Goal: Task Accomplishment & Management: Manage account settings

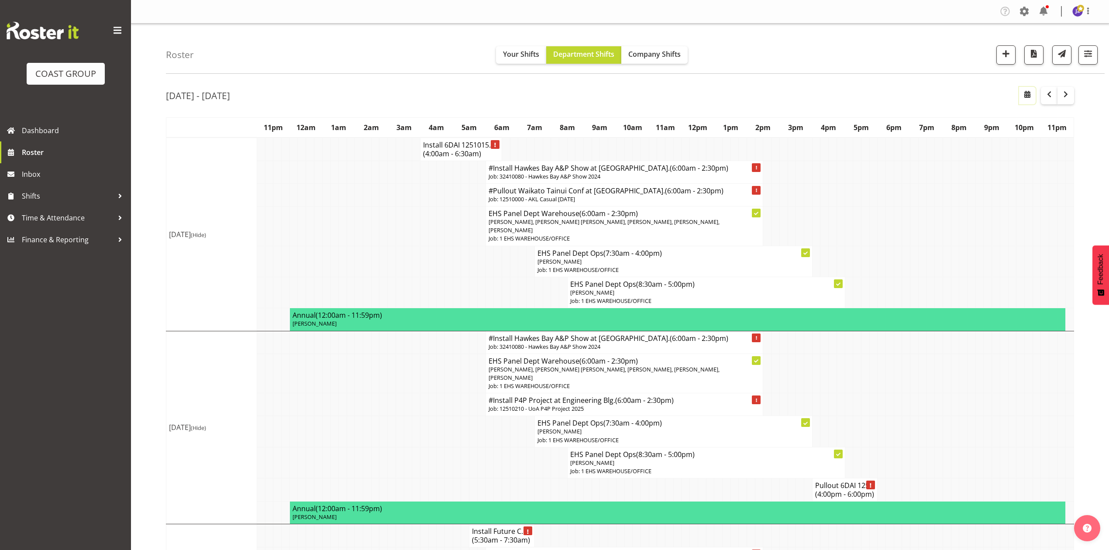
click at [1026, 95] on span "button" at bounding box center [1027, 94] width 10 height 10
select select "8"
select select "2025"
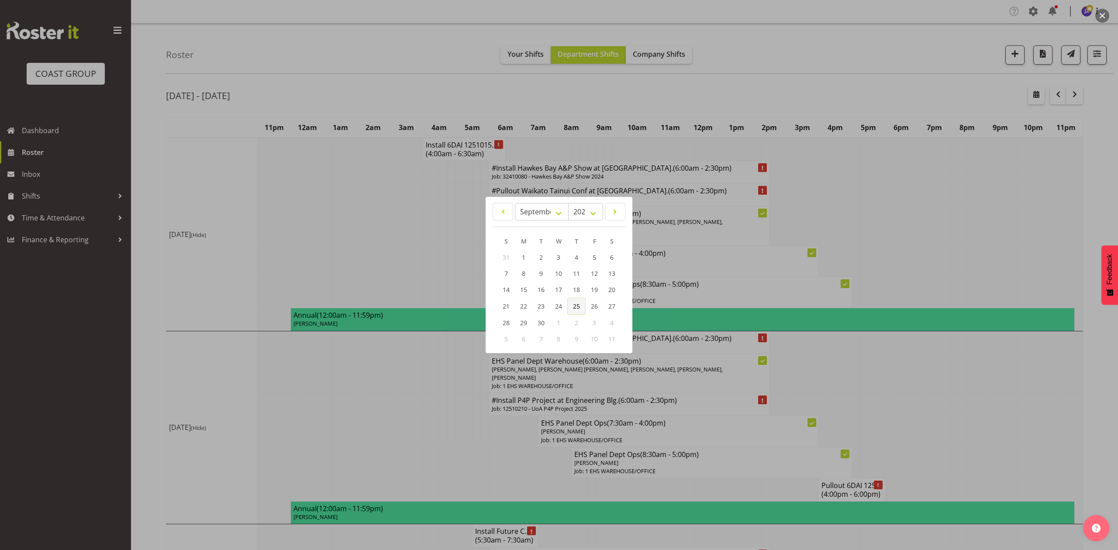
click at [580, 306] on span "25" at bounding box center [576, 306] width 7 height 8
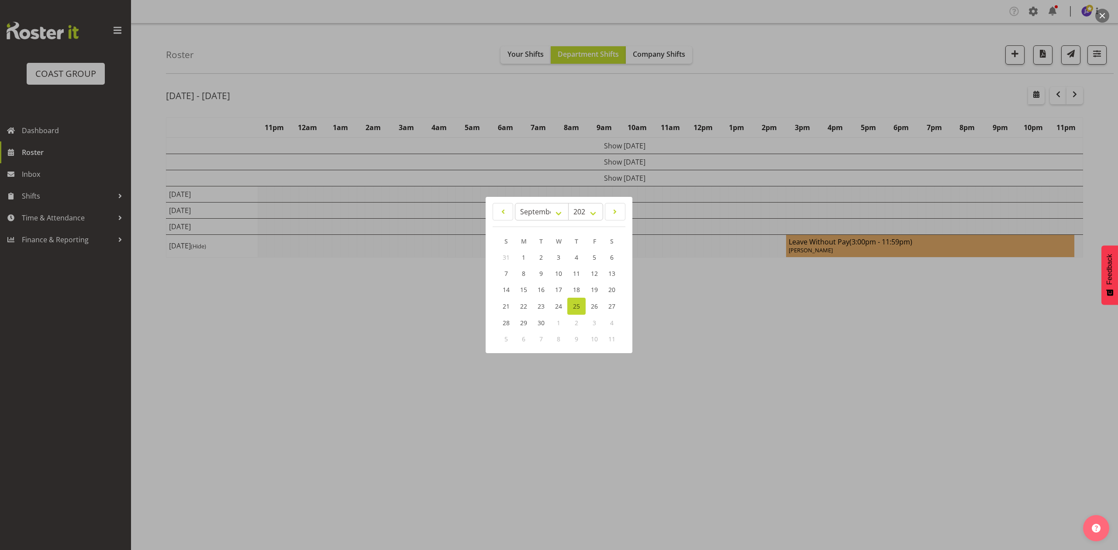
click at [781, 326] on div at bounding box center [559, 275] width 1118 height 550
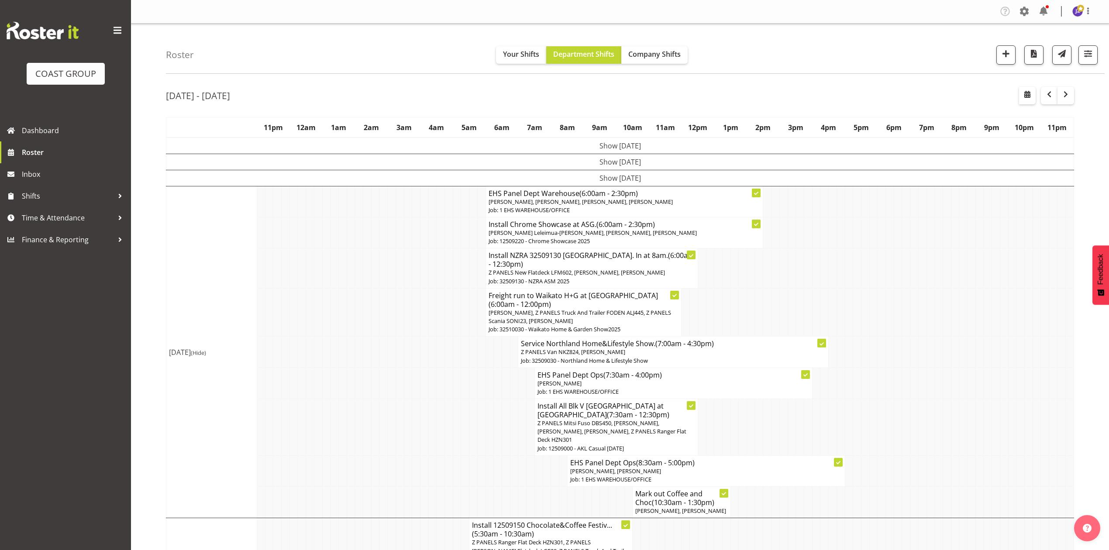
drag, startPoint x: 831, startPoint y: 261, endPoint x: 815, endPoint y: 242, distance: 24.5
click at [823, 252] on tr "Install NZRA 32509130 [GEOGRAPHIC_DATA]. In at 8am. (6:00am - 12:30pm) Z PANELS…" at bounding box center [620, 269] width 908 height 40
click at [747, 288] on td at bounding box center [751, 312] width 8 height 48
click at [1067, 100] on span "button" at bounding box center [1066, 94] width 10 height 10
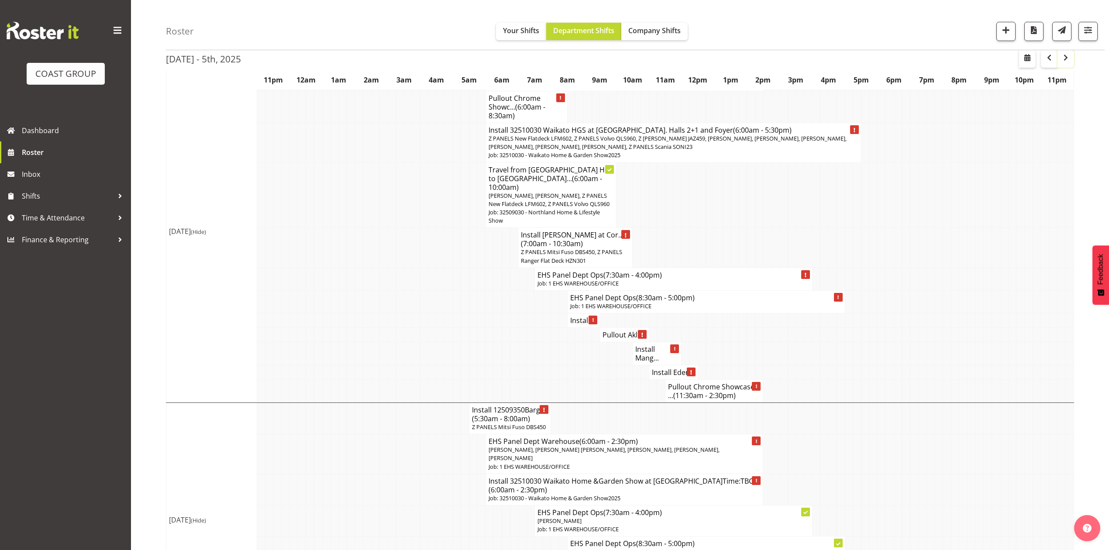
scroll to position [58, 0]
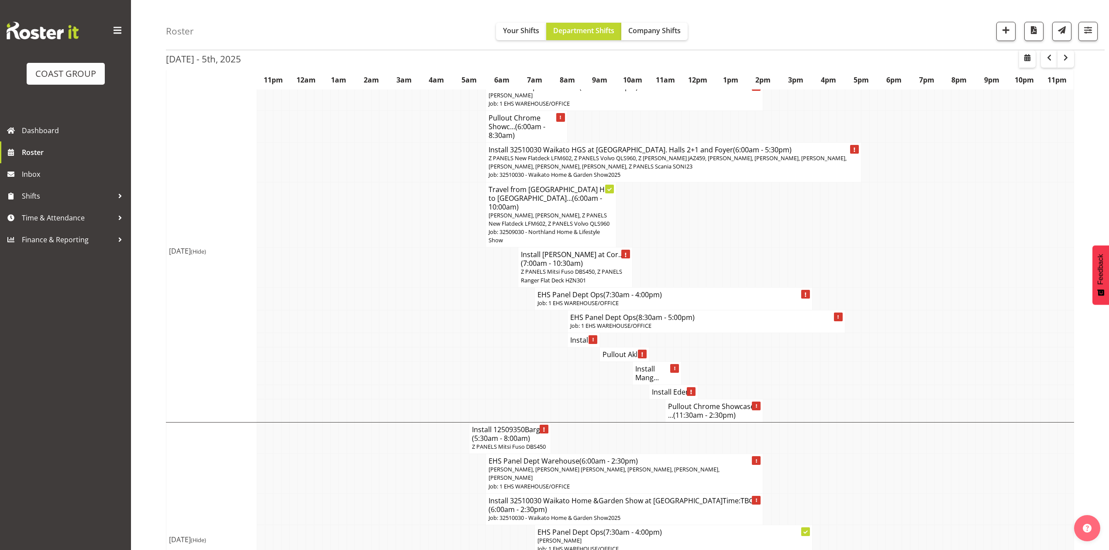
click at [584, 341] on h4 "Install ..." at bounding box center [583, 340] width 27 height 9
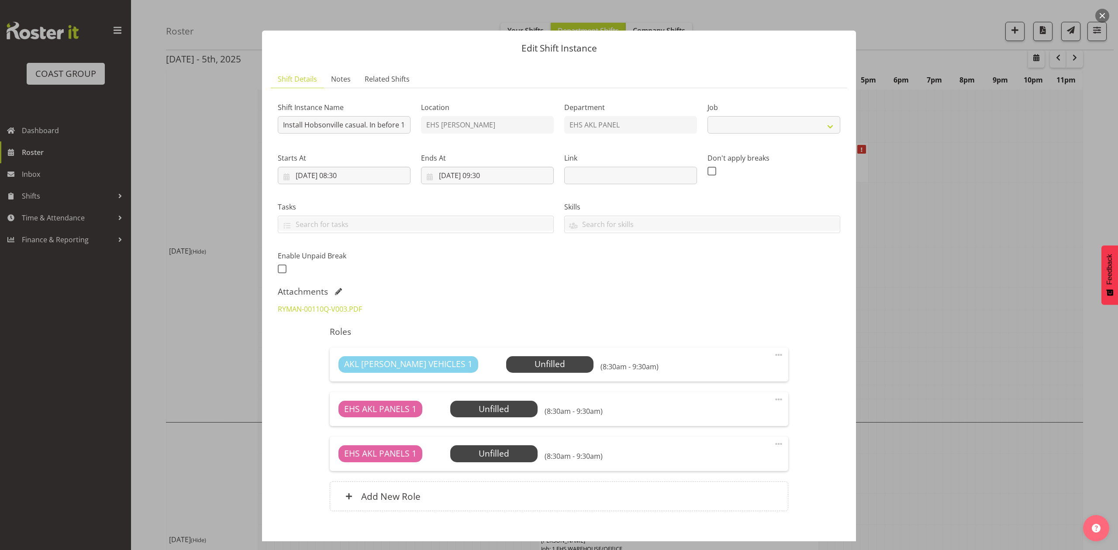
select select "8653"
click at [915, 264] on div at bounding box center [559, 275] width 1118 height 550
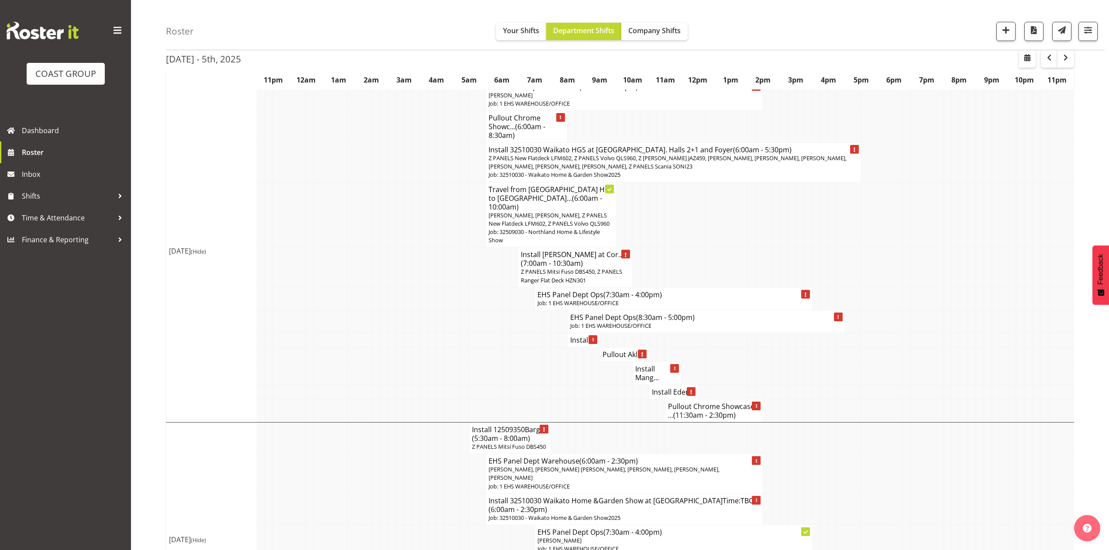
click at [645, 376] on h4 "Install Mang..." at bounding box center [657, 373] width 43 height 17
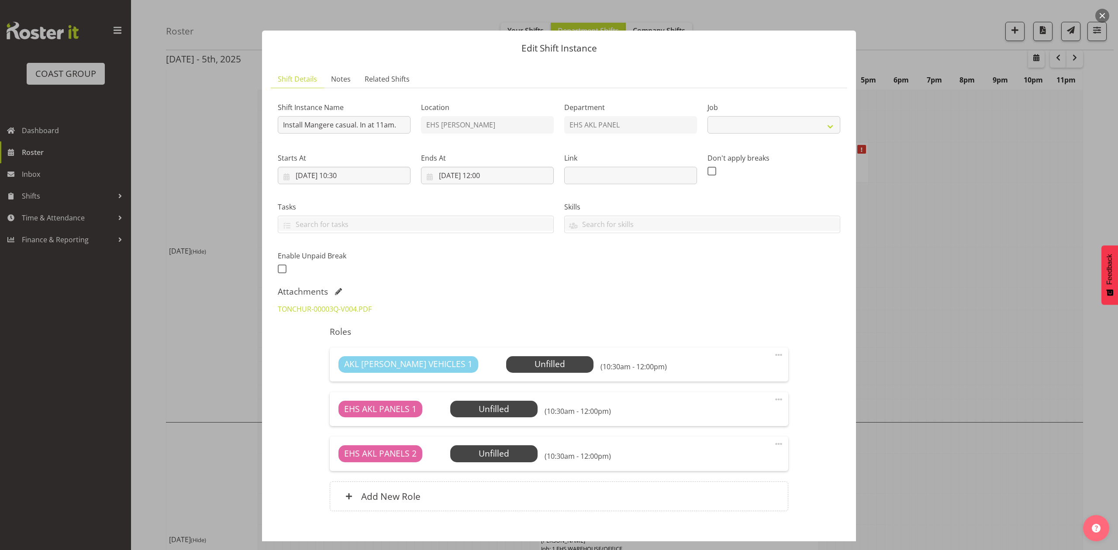
select select "8653"
click at [968, 325] on div at bounding box center [559, 275] width 1118 height 550
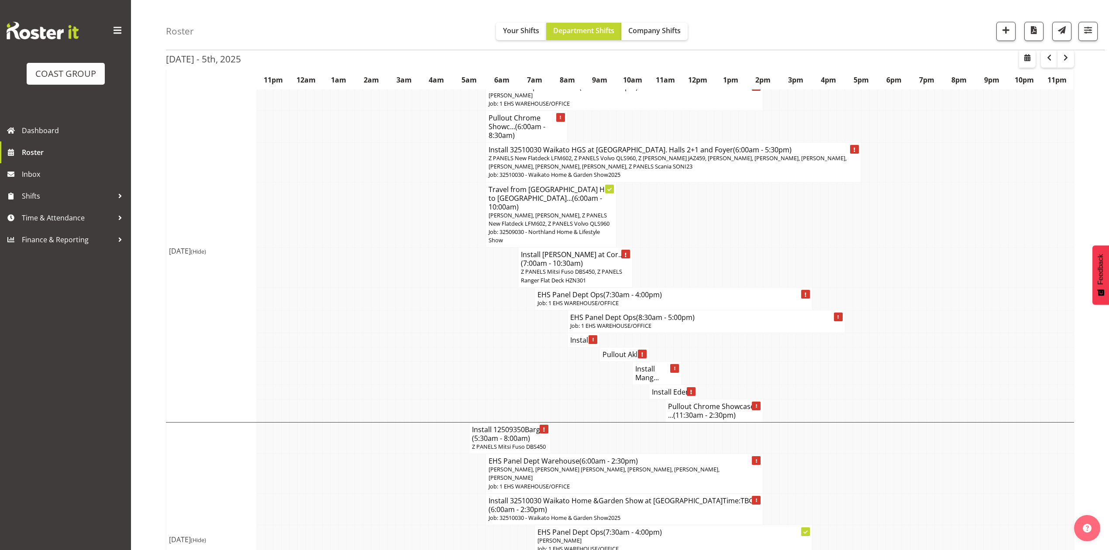
click at [654, 397] on h4 "Install Eden..." at bounding box center [673, 392] width 43 height 9
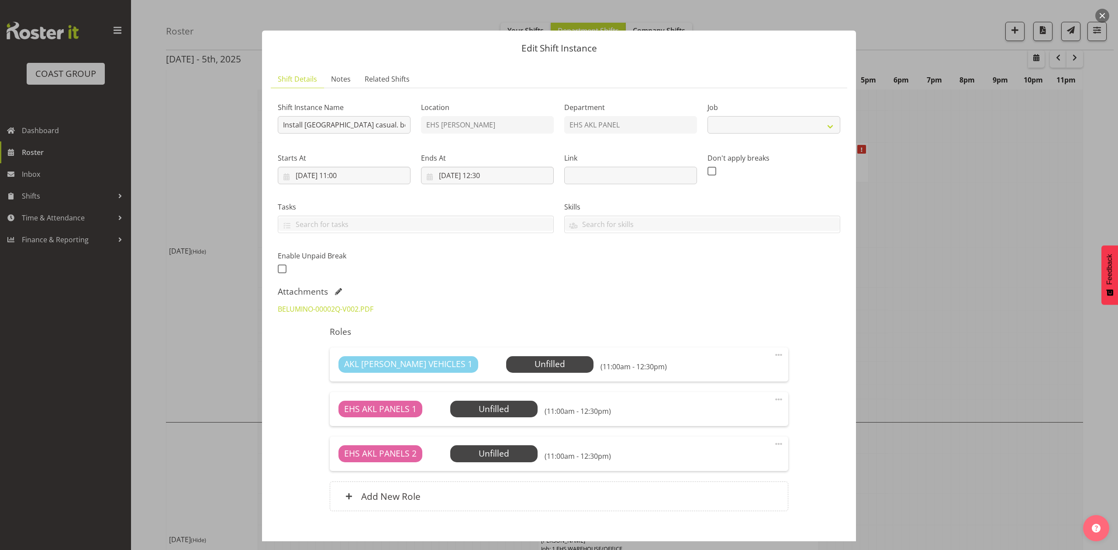
select select "8653"
click at [977, 280] on div at bounding box center [559, 275] width 1118 height 550
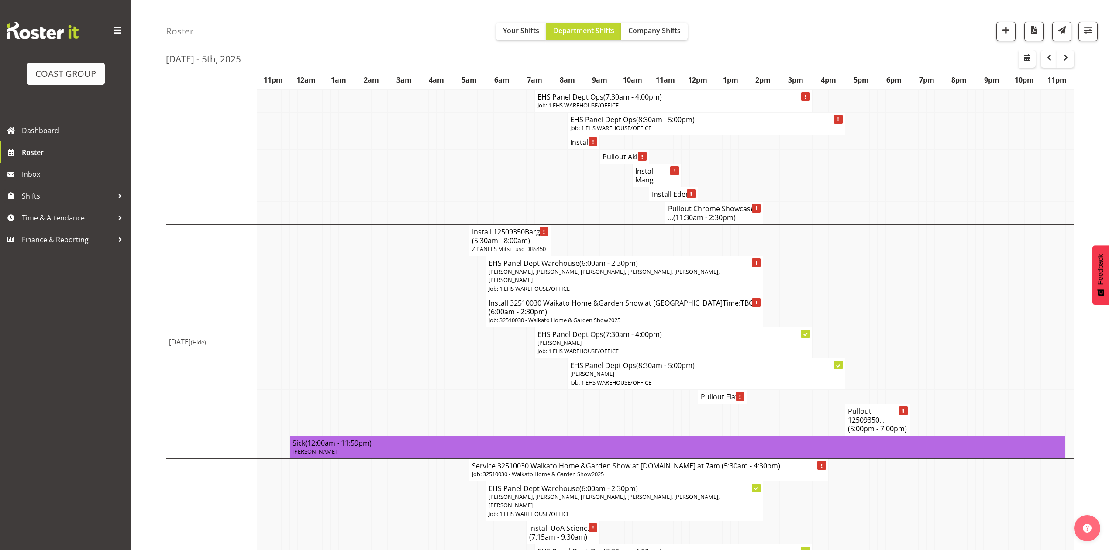
scroll to position [291, 0]
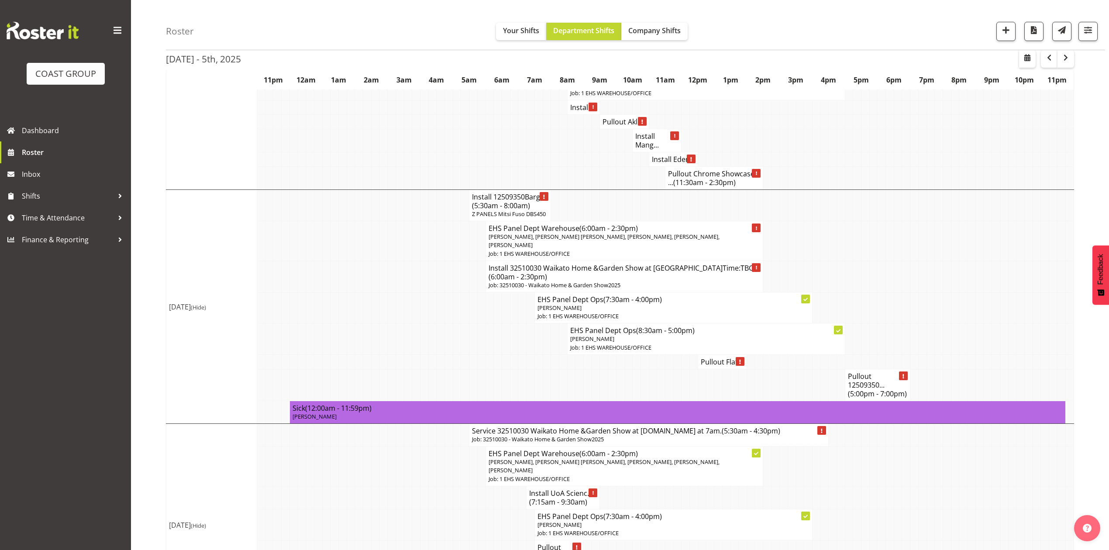
click at [488, 211] on span "(5:30am - 8:00am)" at bounding box center [501, 206] width 58 height 10
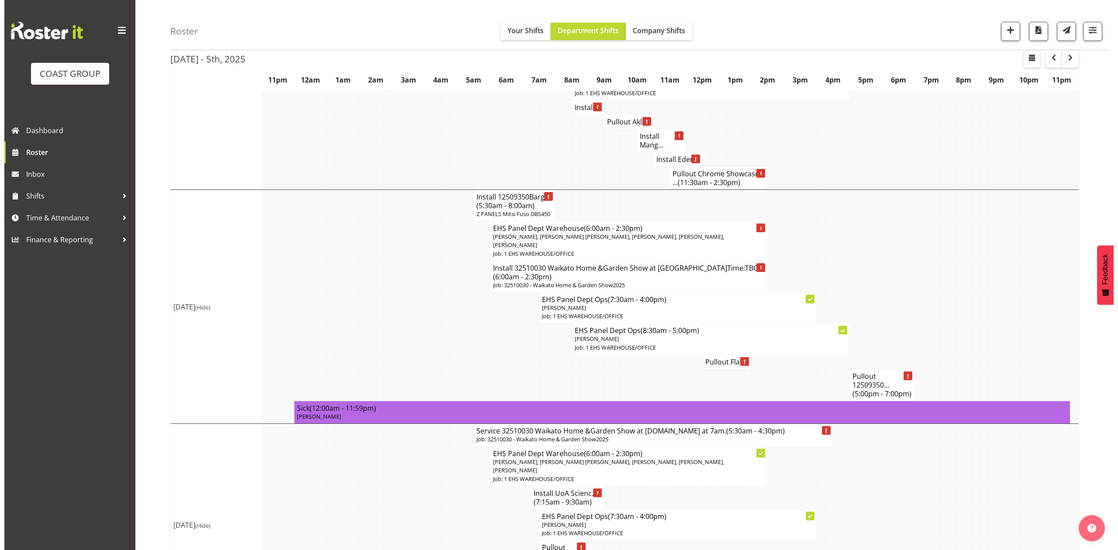
scroll to position [287, 0]
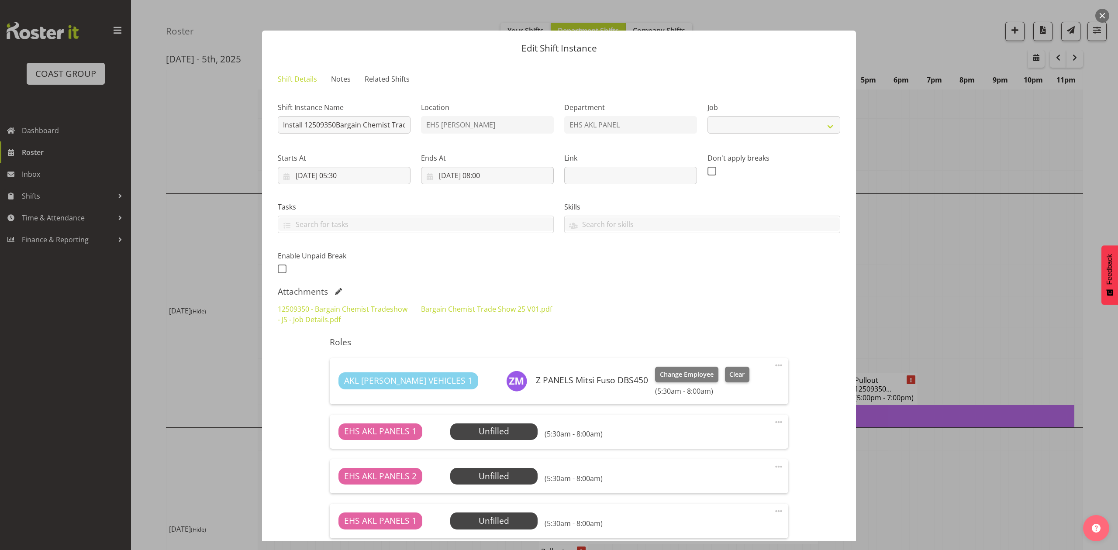
select select "10687"
click at [954, 290] on div at bounding box center [559, 275] width 1118 height 550
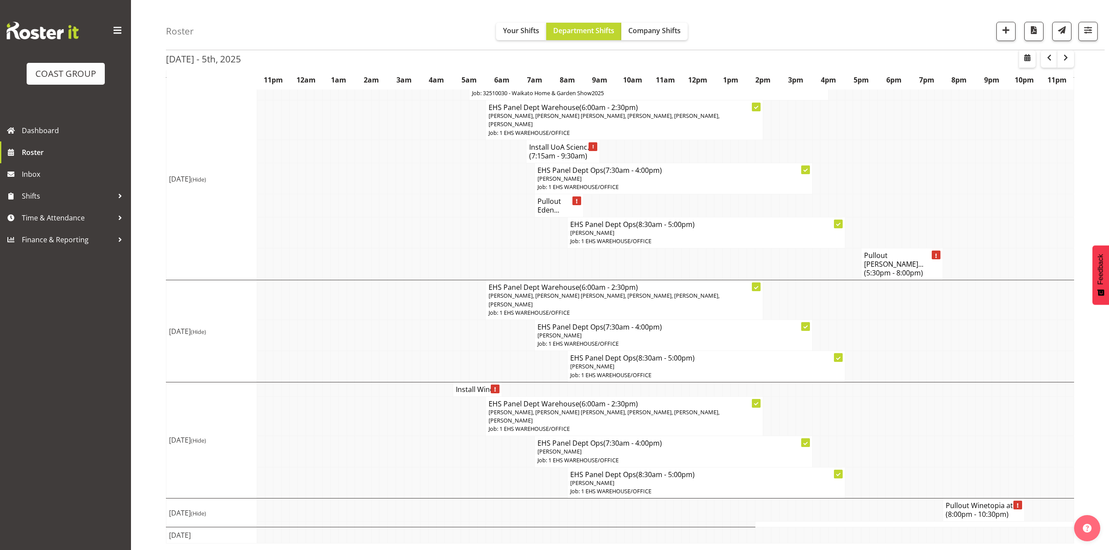
scroll to position [660, 0]
click at [463, 385] on h4 "Install Wine..." at bounding box center [477, 389] width 43 height 9
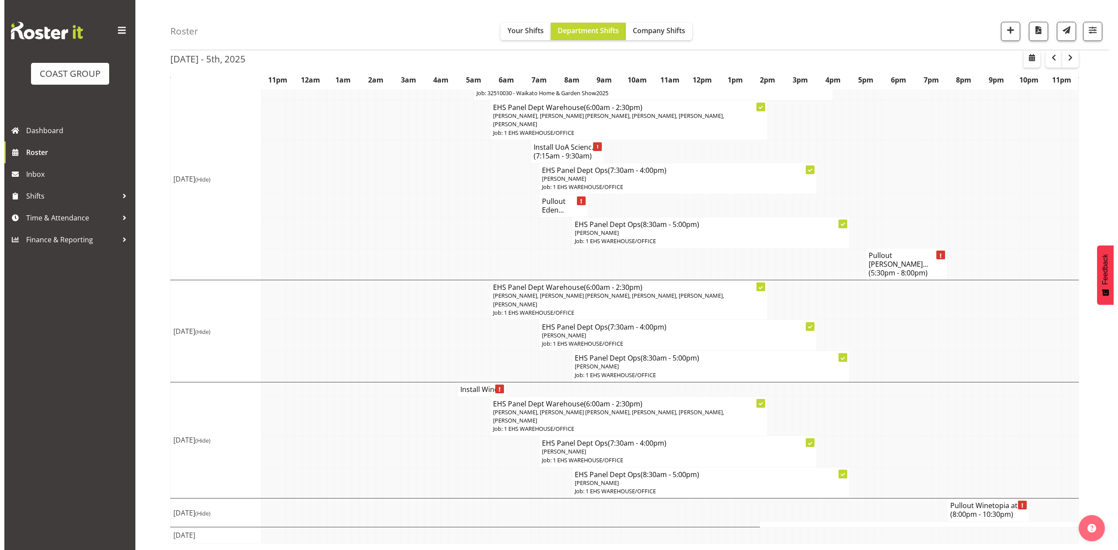
scroll to position [643, 0]
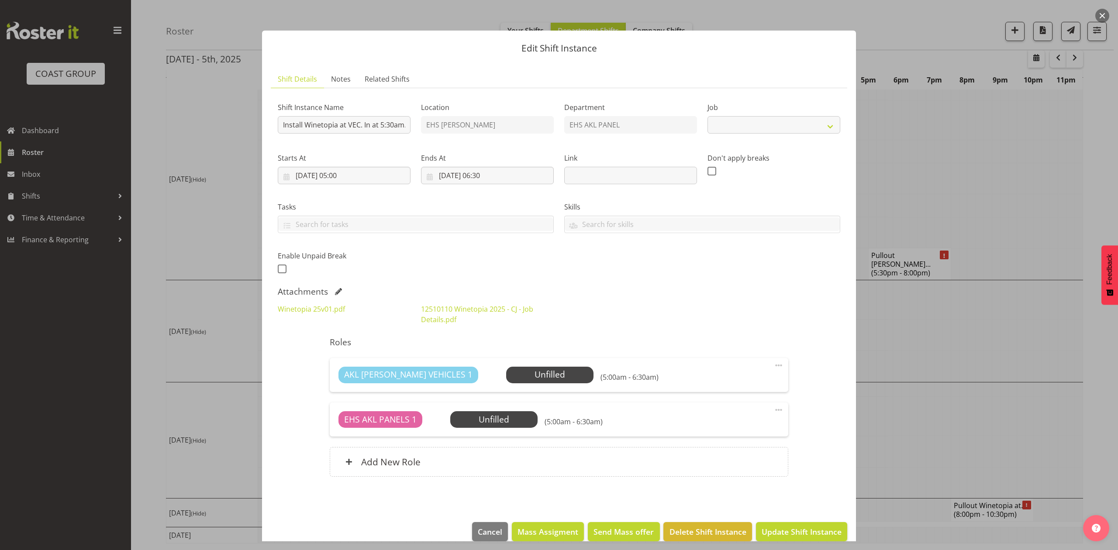
select select "10038"
click at [329, 305] on link "Winetopia 25v01.pdf" at bounding box center [311, 309] width 67 height 10
click at [993, 314] on div at bounding box center [559, 275] width 1118 height 550
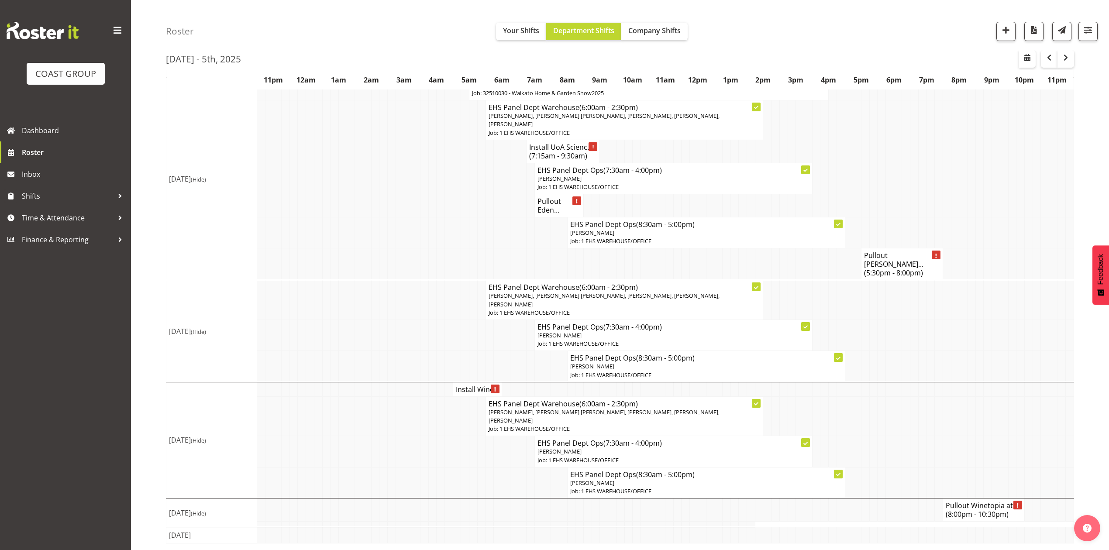
scroll to position [660, 0]
click at [928, 334] on td at bounding box center [931, 335] width 8 height 31
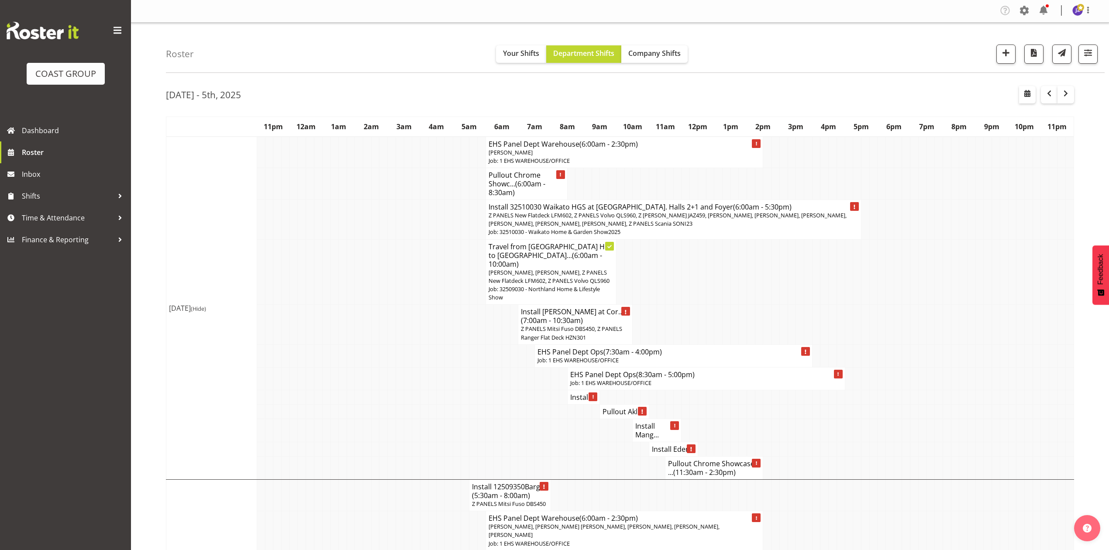
scroll to position [0, 0]
click at [865, 286] on td at bounding box center [865, 273] width 8 height 66
